Goal: Task Accomplishment & Management: Manage account settings

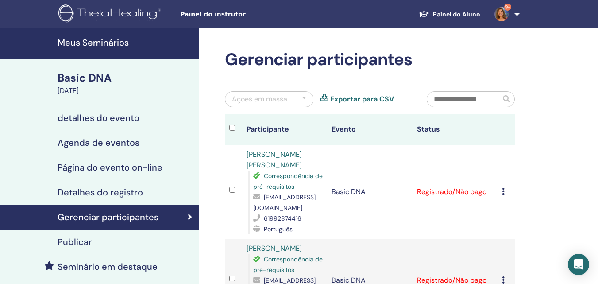
click at [100, 43] on h4 "Meus Seminários" at bounding box center [126, 42] width 136 height 11
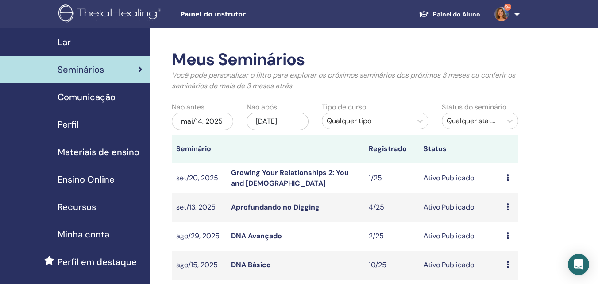
click at [284, 207] on link "Aprofundando no Digging" at bounding box center [275, 206] width 88 height 9
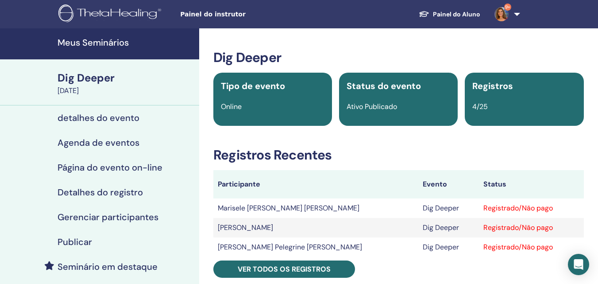
click at [109, 42] on h4 "Meus Seminários" at bounding box center [126, 42] width 136 height 11
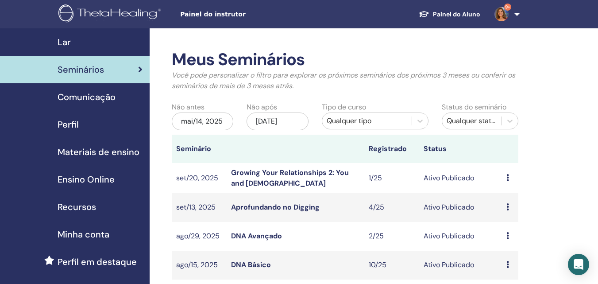
scroll to position [88, 0]
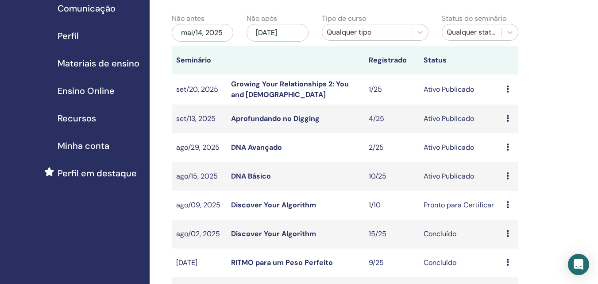
click at [260, 81] on link "Growing Your Relationships 2: You and [DEMOGRAPHIC_DATA]" at bounding box center [290, 89] width 118 height 20
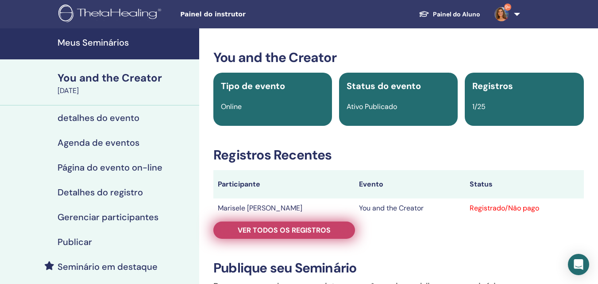
click at [284, 231] on span "Ver todos os registros" at bounding box center [284, 229] width 93 height 9
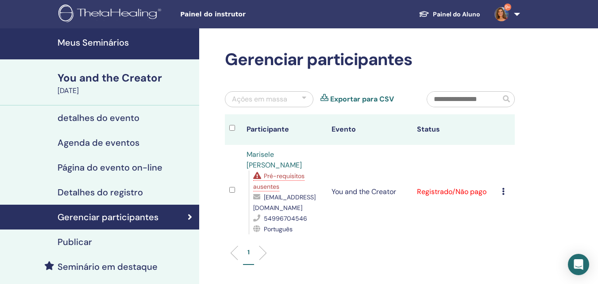
click at [287, 175] on span "Pré-requisitos ausentes" at bounding box center [278, 181] width 51 height 19
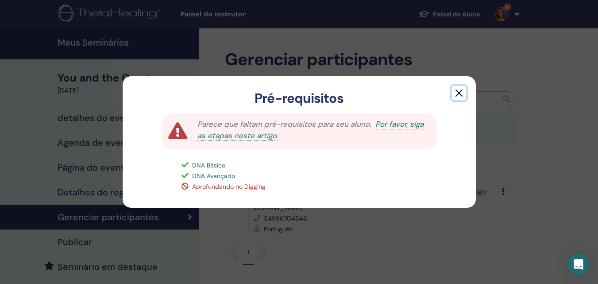
click at [462, 89] on button "button" at bounding box center [459, 93] width 14 height 14
